Goal: Information Seeking & Learning: Learn about a topic

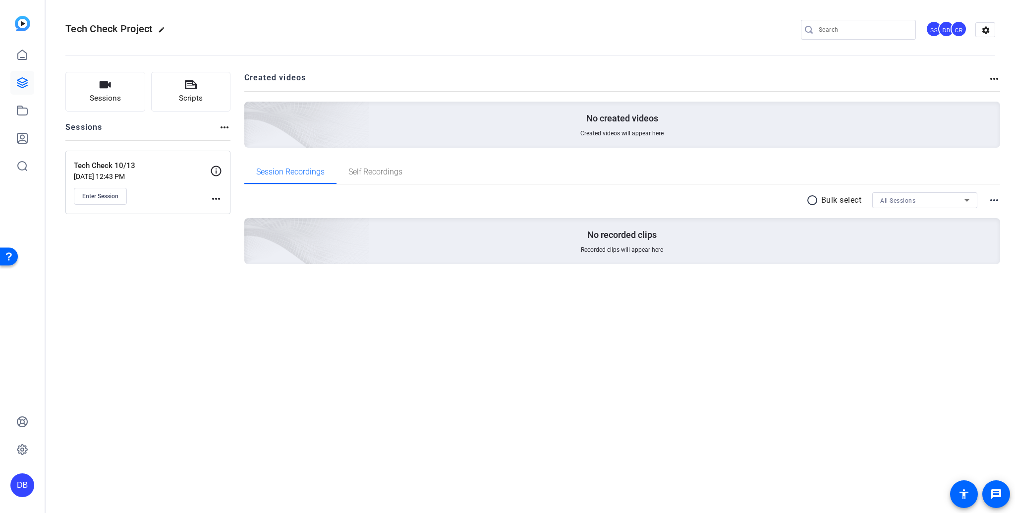
click at [23, 489] on div "DB" at bounding box center [22, 485] width 24 height 24
click at [23, 485] on div "DB" at bounding box center [28, 477] width 24 height 24
click at [21, 81] on icon at bounding box center [22, 83] width 12 height 12
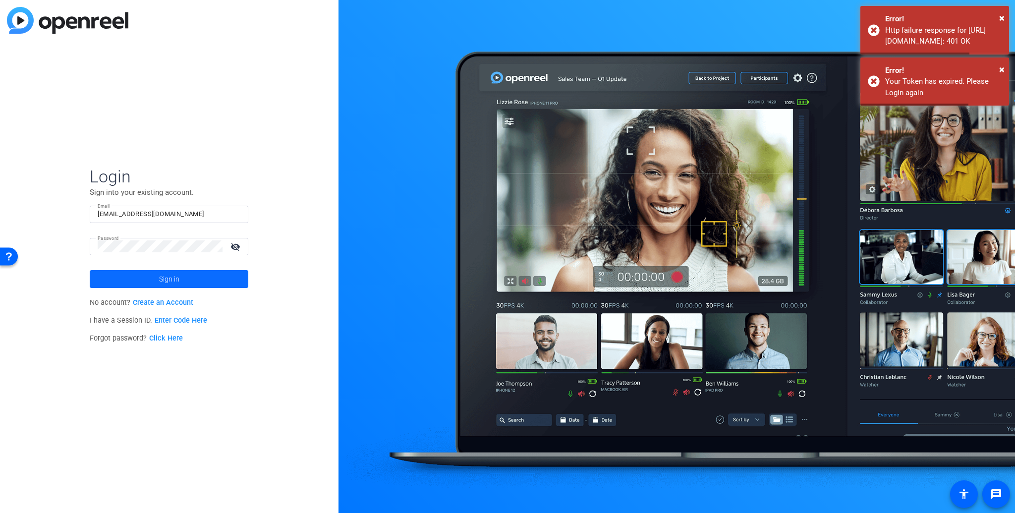
click at [172, 280] on span "Sign in" at bounding box center [169, 279] width 20 height 25
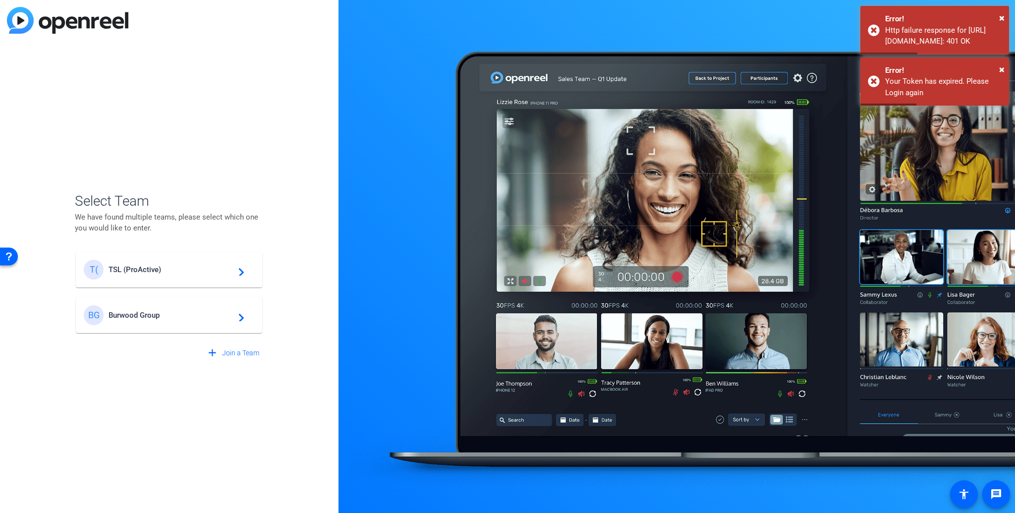
click at [147, 314] on span "Burwood Group" at bounding box center [171, 315] width 124 height 9
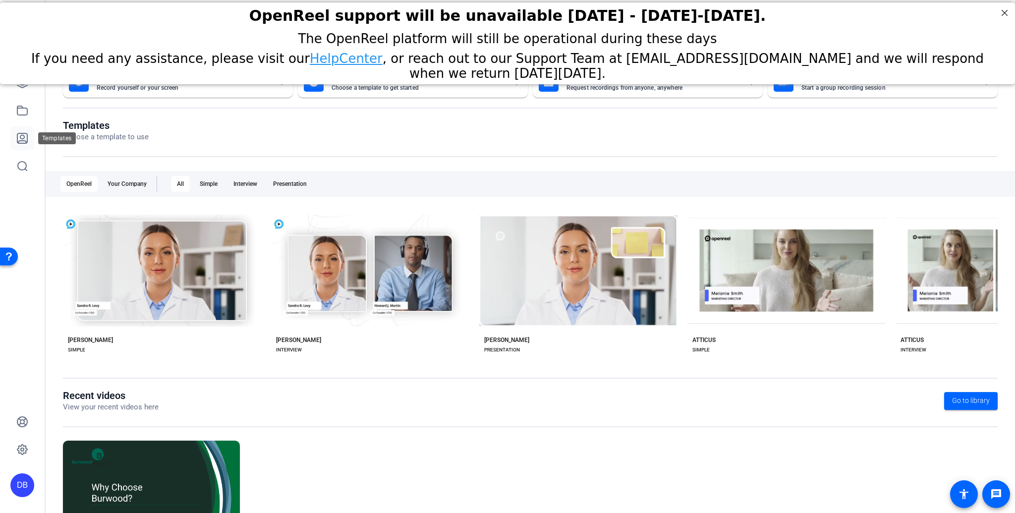
click at [21, 137] on icon at bounding box center [22, 138] width 12 height 12
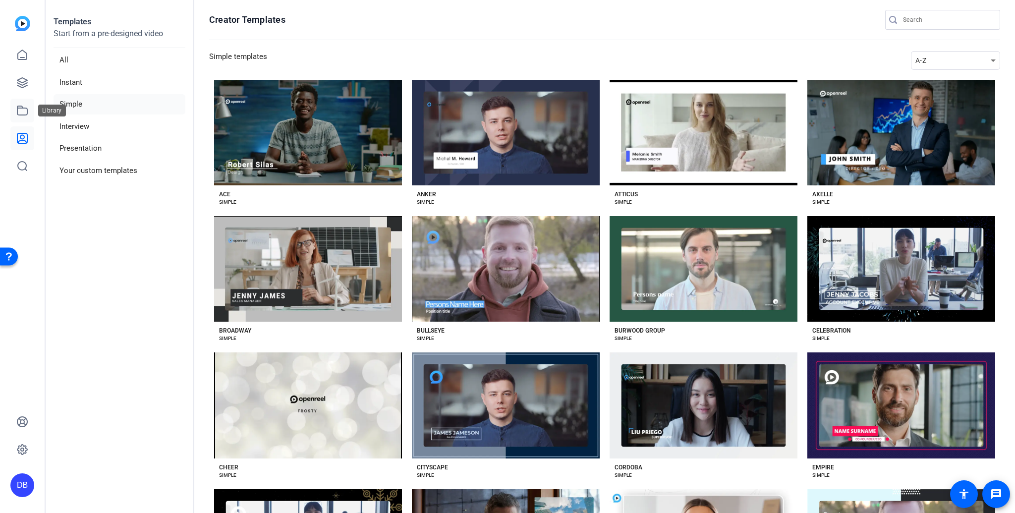
click at [18, 113] on icon at bounding box center [22, 111] width 12 height 12
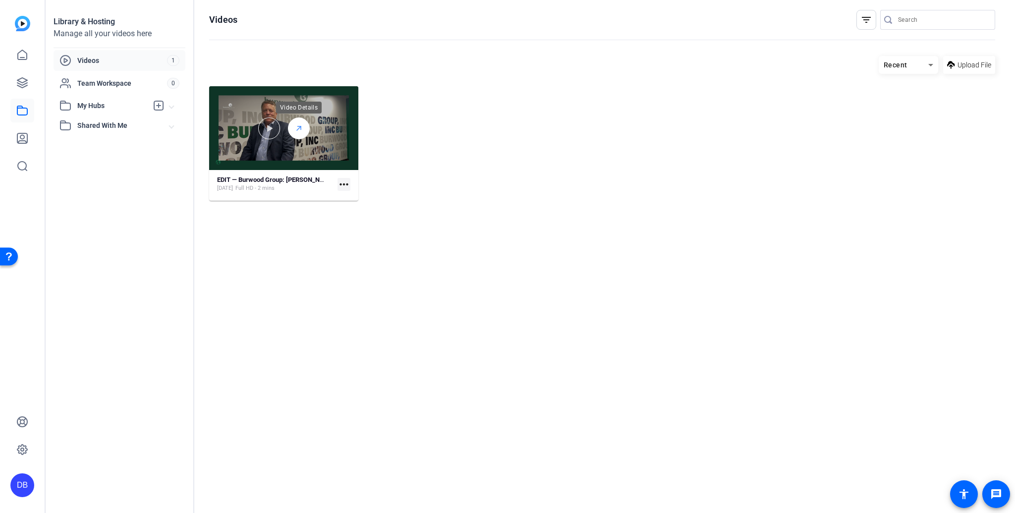
click at [301, 129] on icon at bounding box center [299, 128] width 8 height 12
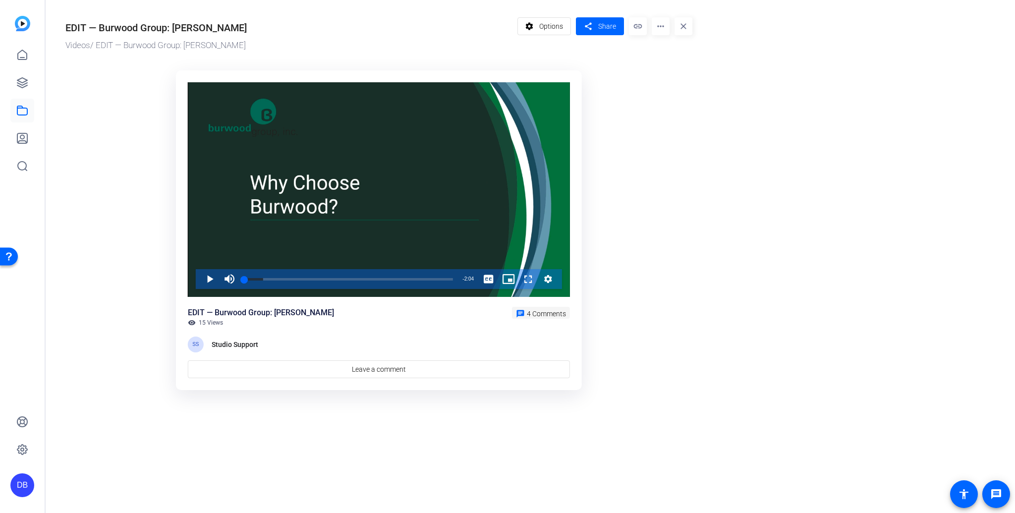
click at [541, 316] on span "4 Comments" at bounding box center [546, 314] width 39 height 8
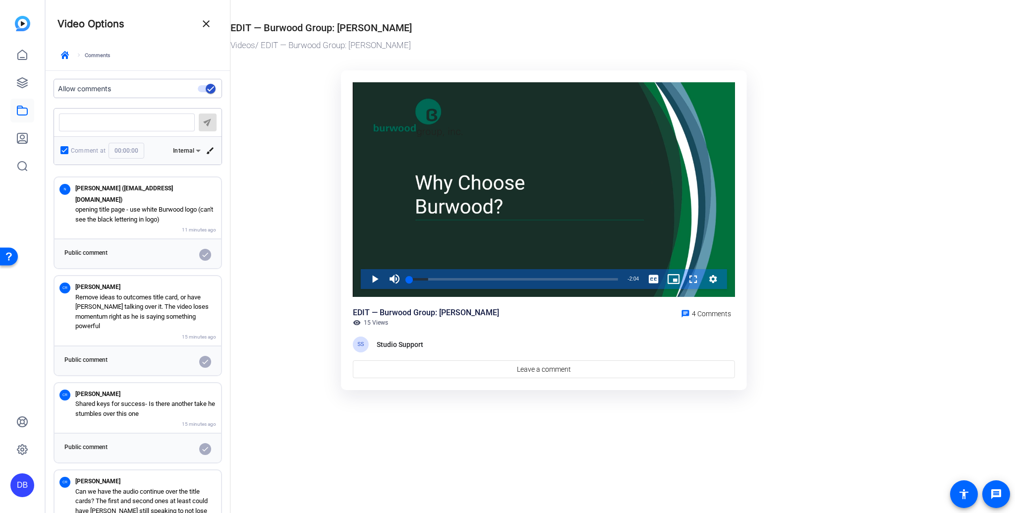
scroll to position [58, 0]
